Goal: Task Accomplishment & Management: Use online tool/utility

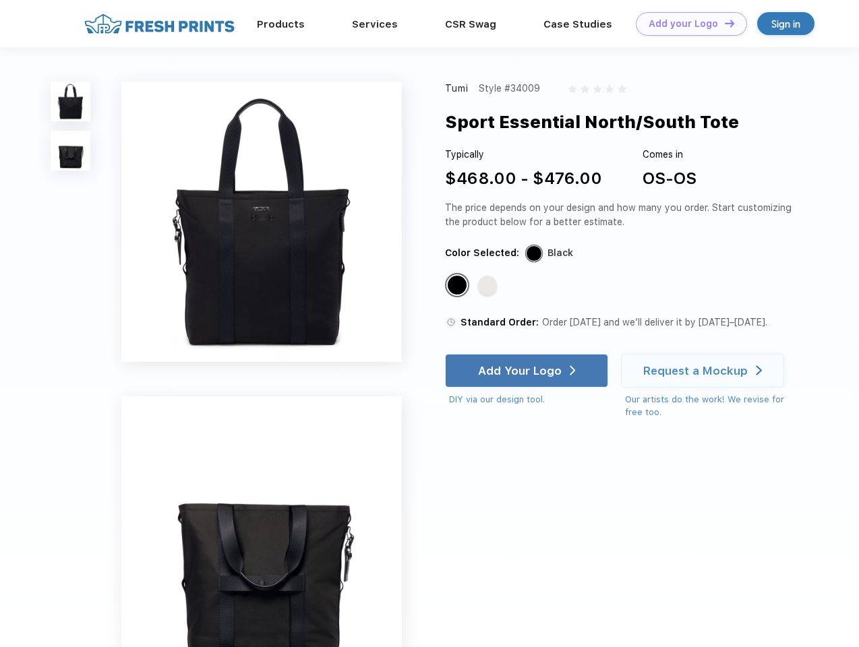
click at [686, 24] on link "Add your Logo Design Tool" at bounding box center [690, 24] width 111 height 24
click at [0, 0] on div "Design Tool" at bounding box center [0, 0] width 0 height 0
click at [723, 23] on link "Add your Logo Design Tool" at bounding box center [690, 24] width 111 height 24
click at [71, 101] on img at bounding box center [71, 102] width 40 height 40
click at [71, 151] on img at bounding box center [71, 151] width 40 height 40
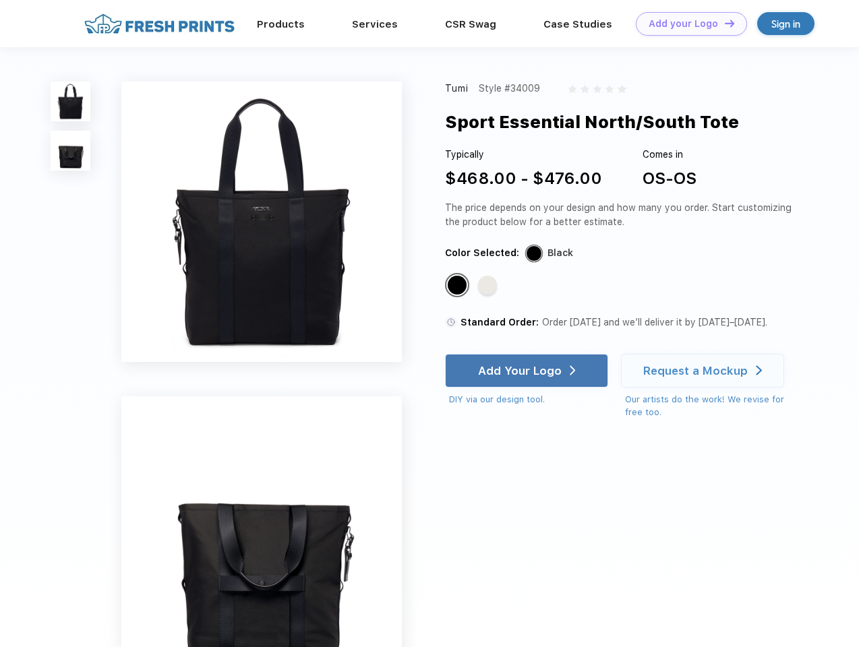
click at [458, 286] on div "Standard Color" at bounding box center [456, 285] width 19 height 19
click at [489, 286] on div "Standard Color" at bounding box center [487, 285] width 19 height 19
click at [528, 371] on div "Add Your Logo" at bounding box center [520, 370] width 84 height 13
click at [704, 371] on div "Request a Mockup" at bounding box center [695, 370] width 104 height 13
